Goal: Information Seeking & Learning: Learn about a topic

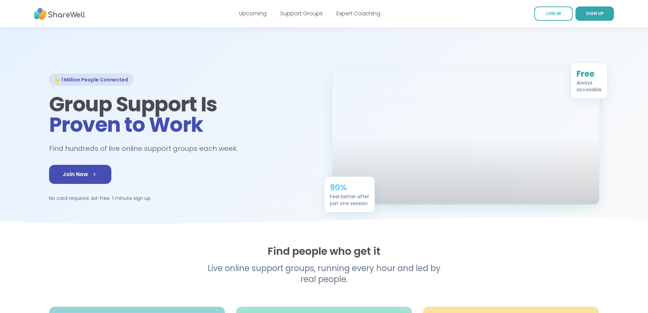
click at [334, 193] on div "90%" at bounding box center [349, 187] width 39 height 11
click at [341, 193] on div "90%" at bounding box center [349, 187] width 39 height 11
click at [346, 193] on div "90%" at bounding box center [349, 187] width 39 height 11
click at [346, 192] on div "90%" at bounding box center [349, 186] width 39 height 11
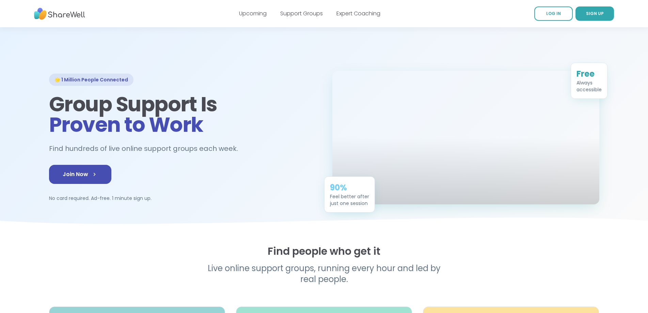
click at [344, 193] on div "90%" at bounding box center [349, 187] width 39 height 11
click at [348, 193] on div "90%" at bounding box center [349, 187] width 39 height 11
click at [359, 207] on div "Feel better after just one session" at bounding box center [349, 200] width 39 height 14
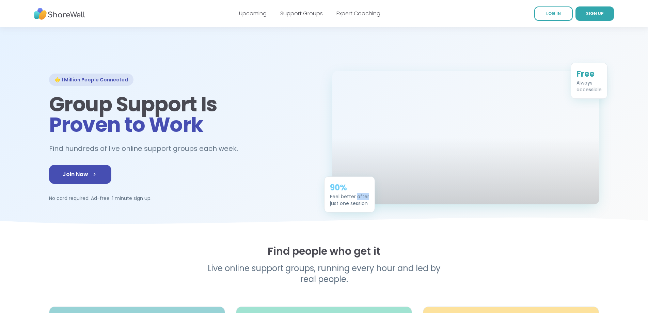
click at [359, 207] on div "Feel better after just one session" at bounding box center [349, 200] width 39 height 14
click at [366, 207] on div "Feel better after just one session" at bounding box center [349, 200] width 39 height 14
click at [360, 205] on div "Feel better after just one session" at bounding box center [349, 198] width 39 height 14
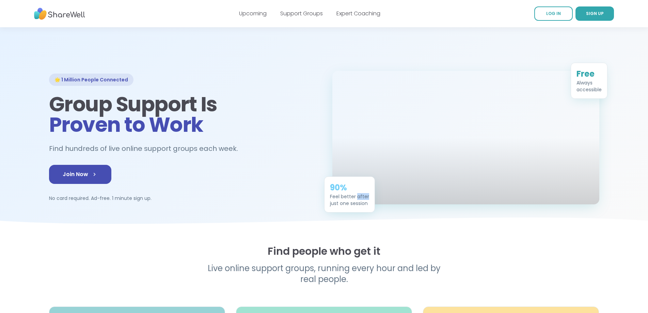
click at [360, 207] on div "Feel better after just one session" at bounding box center [349, 200] width 39 height 14
click at [353, 207] on div "Feel better after just one session" at bounding box center [349, 200] width 39 height 14
click at [343, 207] on div "Feel better after just one session" at bounding box center [349, 200] width 39 height 14
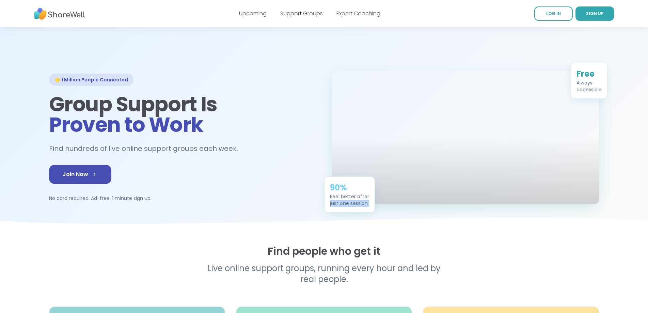
click at [343, 207] on div "Feel better after just one session" at bounding box center [349, 200] width 39 height 14
click at [337, 207] on div "Feel better after just one session" at bounding box center [349, 200] width 39 height 14
click at [331, 207] on div "Feel better after just one session" at bounding box center [349, 200] width 39 height 14
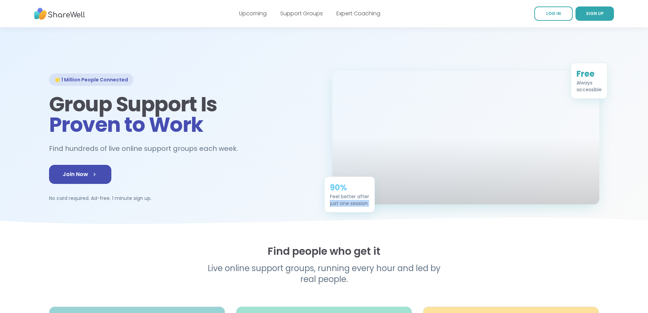
click at [331, 206] on div "Feel better after just one session" at bounding box center [349, 200] width 39 height 14
click at [331, 207] on div "Feel better after just one session" at bounding box center [349, 200] width 39 height 14
click at [332, 207] on div "Feel better after just one session" at bounding box center [349, 200] width 39 height 14
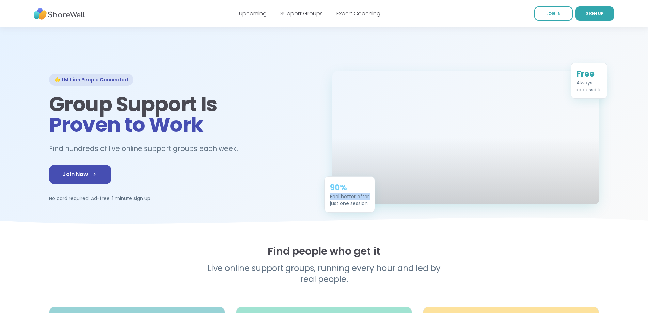
click at [345, 207] on div "Feel better after just one session" at bounding box center [349, 200] width 39 height 14
click at [350, 207] on div "Feel better after just one session" at bounding box center [349, 200] width 39 height 14
click at [355, 207] on div "Feel better after just one session" at bounding box center [349, 200] width 39 height 14
click at [358, 207] on div "Feel better after just one session" at bounding box center [349, 200] width 39 height 14
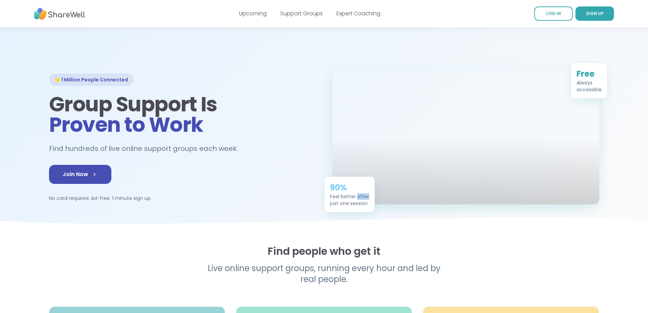
click at [358, 207] on div "Feel better after just one session" at bounding box center [349, 200] width 39 height 14
click at [358, 206] on div "Feel better after just one session" at bounding box center [349, 199] width 39 height 14
click at [361, 207] on div "Feel better after just one session" at bounding box center [349, 200] width 39 height 14
click at [362, 207] on div "Feel better after just one session" at bounding box center [349, 200] width 39 height 14
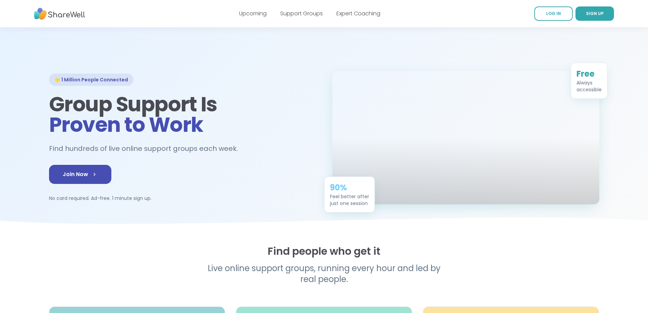
click at [343, 206] on div "Feel better after just one session" at bounding box center [349, 200] width 39 height 14
click at [342, 207] on div "Feel better after just one session" at bounding box center [349, 200] width 39 height 14
click at [325, 212] on div "90% Feel better after just one session" at bounding box center [349, 194] width 51 height 36
click at [325, 211] on div "90% Feel better after just one session" at bounding box center [349, 193] width 51 height 36
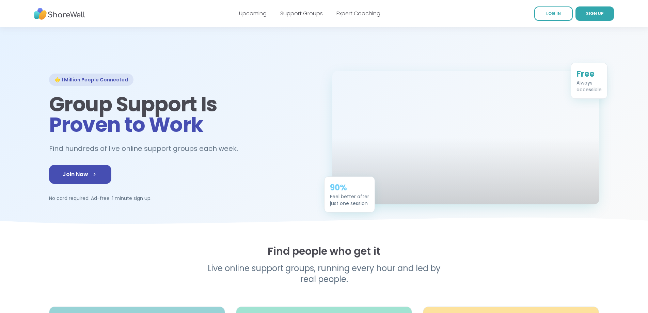
click at [330, 207] on div "Feel better after just one session" at bounding box center [349, 200] width 39 height 14
click at [330, 206] on div "Feel better after just one session" at bounding box center [349, 200] width 39 height 14
click at [346, 207] on div "Feel better after just one session" at bounding box center [349, 200] width 39 height 14
click at [346, 206] on div "Feel better after just one session" at bounding box center [349, 199] width 39 height 14
click at [357, 207] on div "Feel better after just one session" at bounding box center [349, 200] width 39 height 14
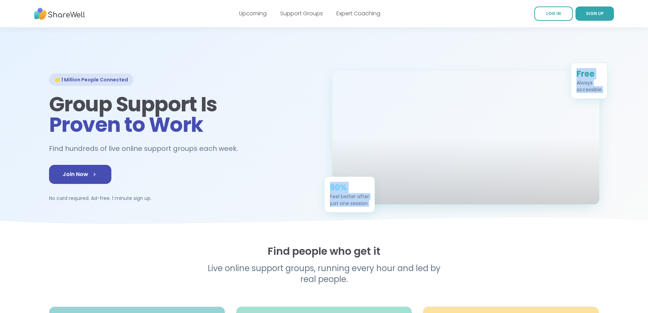
drag, startPoint x: 329, startPoint y: 200, endPoint x: 385, endPoint y: 229, distance: 63.3
click at [385, 229] on section "🌟 1 Million People Connected Group Support Is Proven to Work Find hundreds of l…" at bounding box center [324, 129] width 648 height 204
click at [366, 207] on div "Feel better after just one session" at bounding box center [349, 200] width 39 height 14
drag, startPoint x: 372, startPoint y: 221, endPoint x: 322, endPoint y: 200, distance: 54.4
click at [322, 200] on div "🌟 1 Million People Connected Group Support Is Proven to Work Find hundreds of l…" at bounding box center [324, 137] width 550 height 133
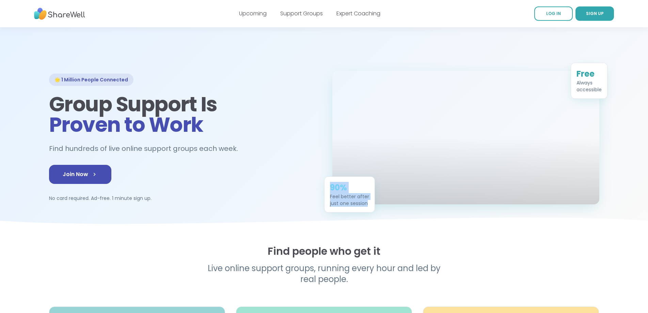
click at [322, 200] on div "🌟 1 Million People Connected Group Support Is Proven to Work Find hundreds of l…" at bounding box center [324, 137] width 550 height 133
click at [95, 176] on icon at bounding box center [96, 174] width 2 height 3
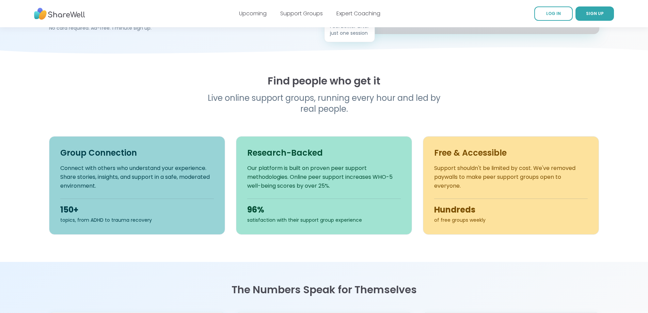
click at [214, 114] on p "Live online support groups, running every hour and led by real people." at bounding box center [323, 104] width 261 height 22
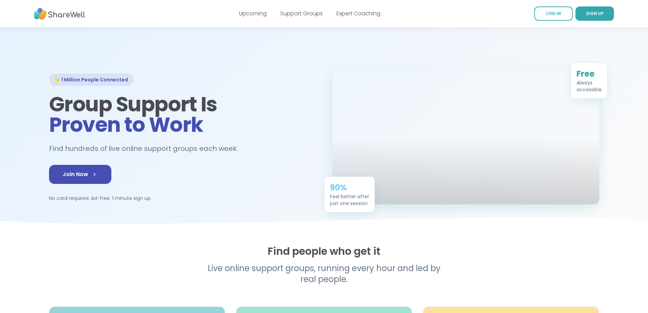
click at [317, 87] on div "🌟 1 Million People Connected Group Support Is Proven to Work Find hundreds of l…" at bounding box center [324, 137] width 550 height 133
